Goal: Task Accomplishment & Management: Manage account settings

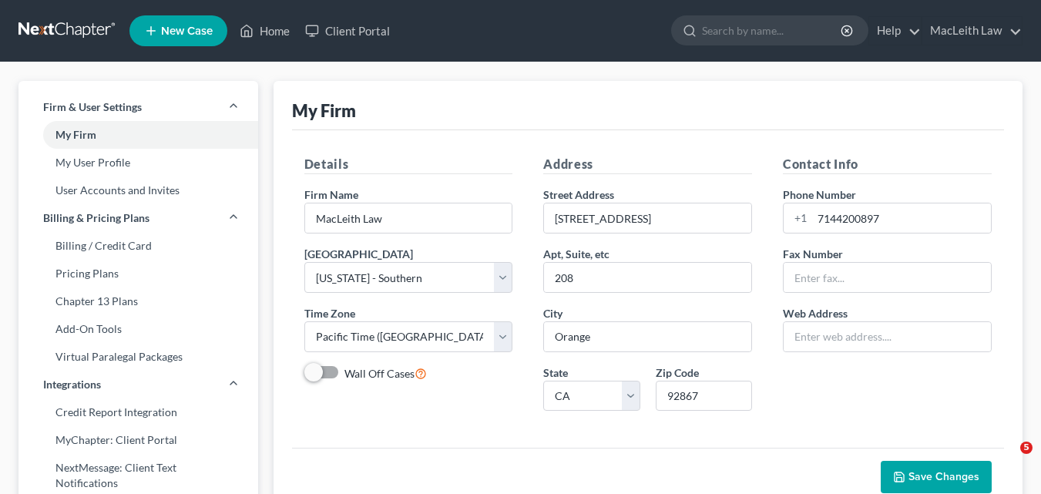
select select "10"
select select "29"
select select "4"
click at [149, 156] on link "My User Profile" at bounding box center [138, 163] width 240 height 28
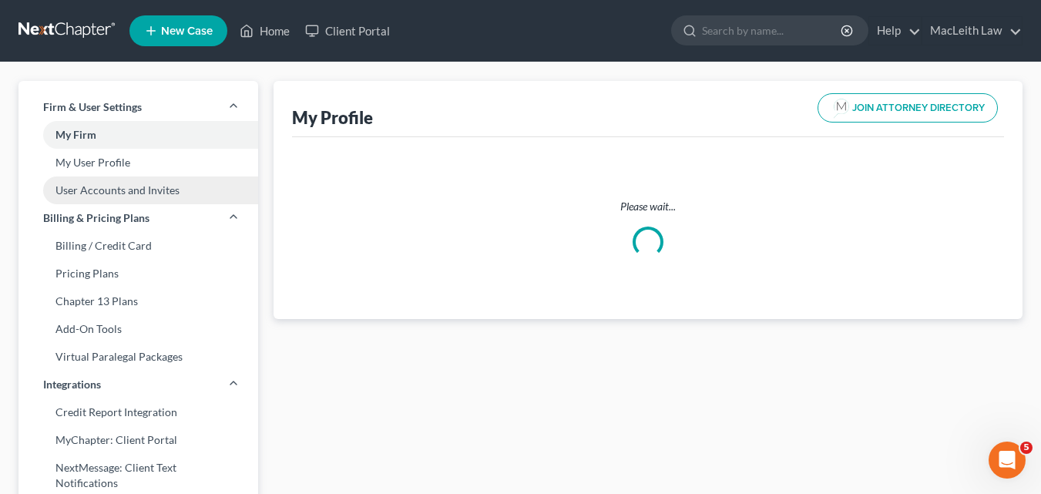
select select "4"
select select "7"
select select "attorney"
select select "0"
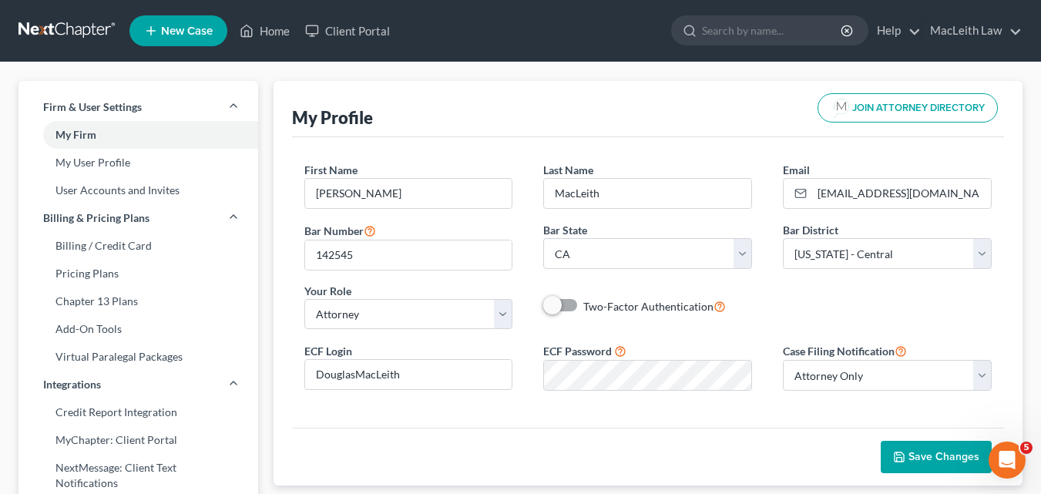
click at [198, 35] on span "New Case" at bounding box center [187, 31] width 52 height 12
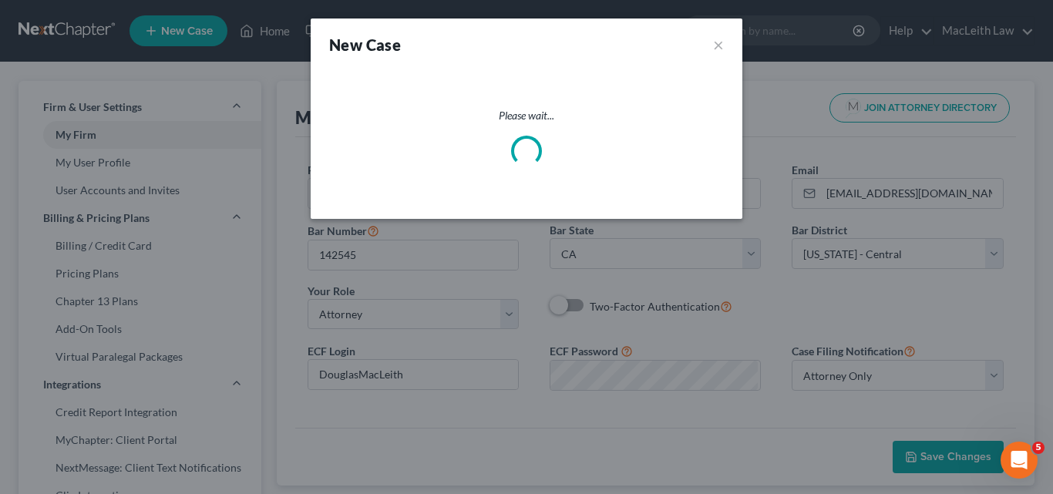
select select "10"
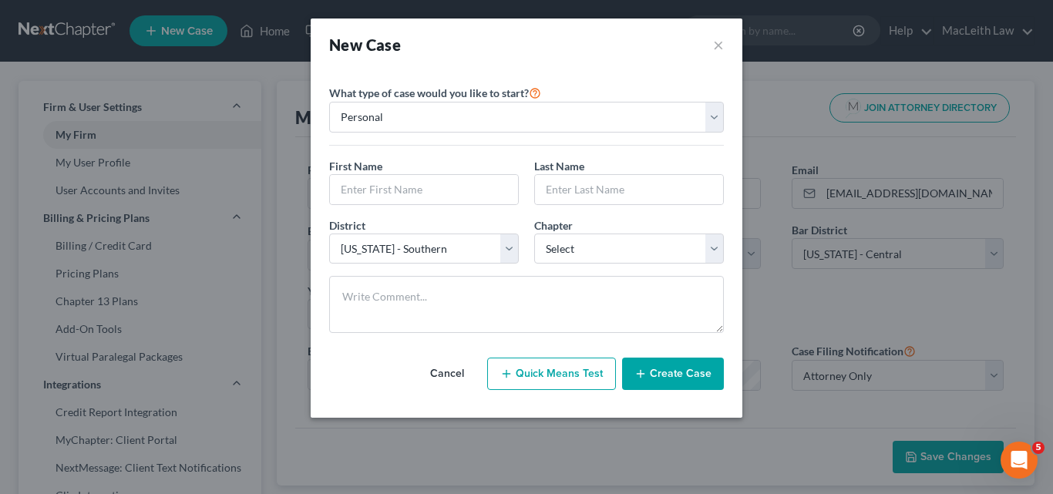
click at [760, 96] on div "New Case × Please select case type * Bankruptcy Bankruptcy What type of case wo…" at bounding box center [526, 247] width 1053 height 494
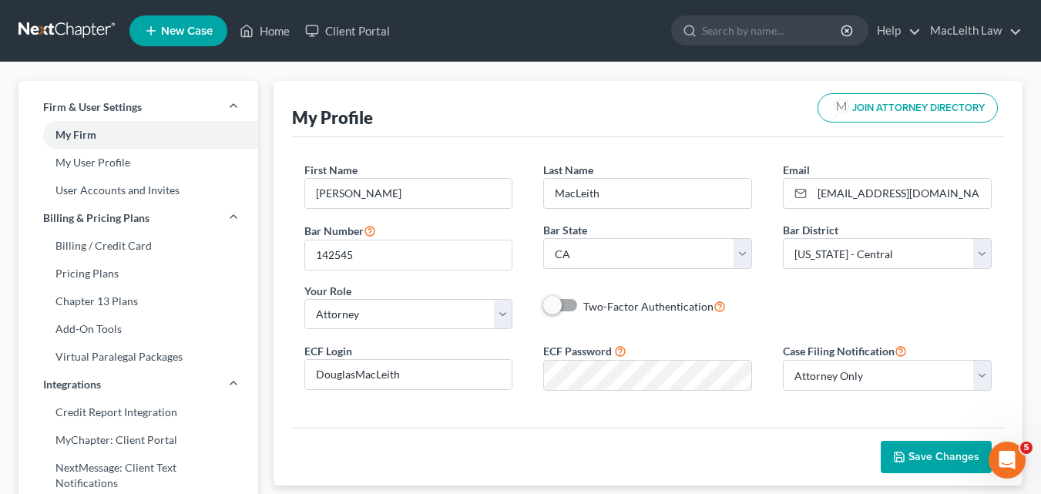
scroll to position [334, 0]
